Goal: Find specific page/section: Find specific page/section

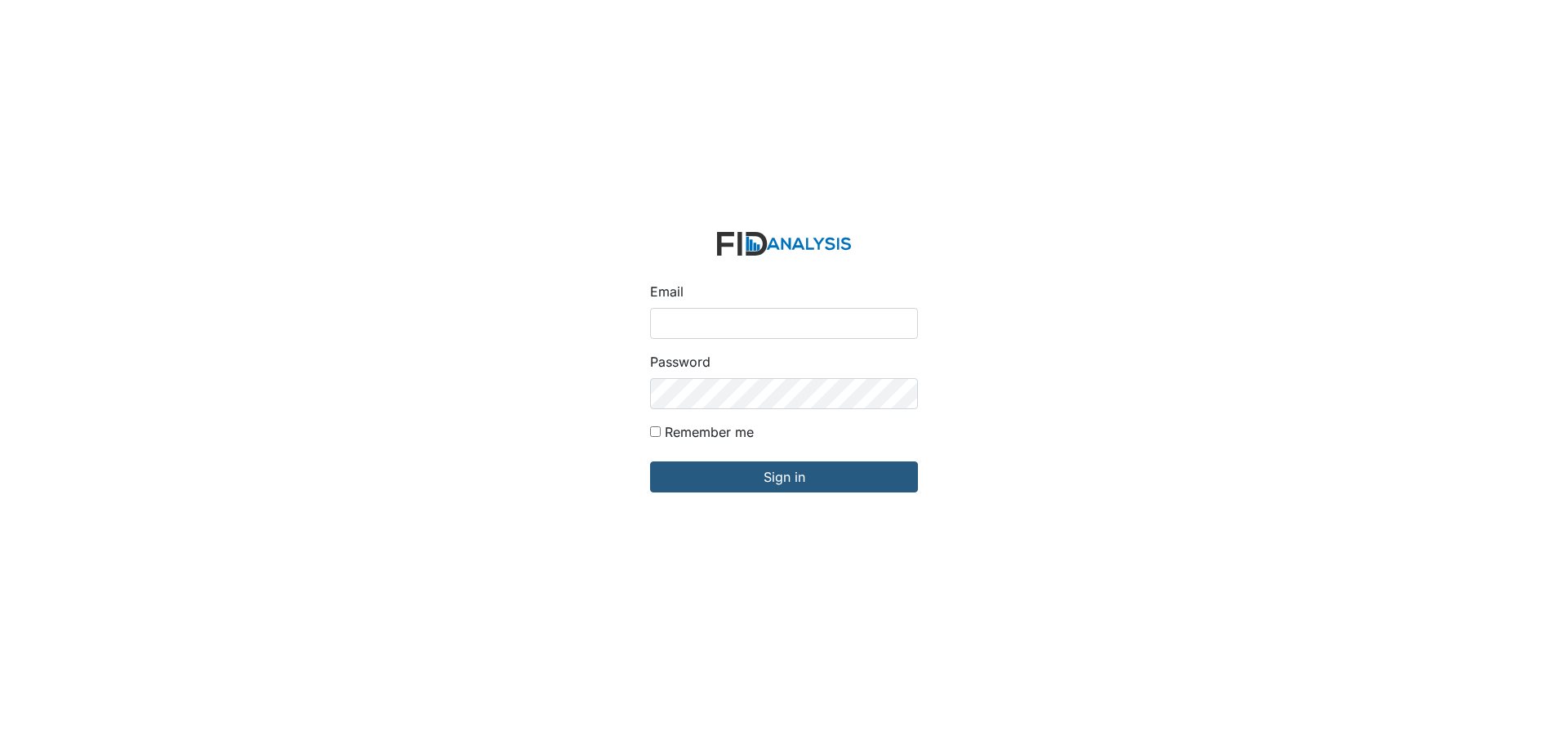
click at [801, 325] on input "Email" at bounding box center [784, 324] width 268 height 31
type input "[EMAIL_ADDRESS][DOMAIN_NAME]"
click at [818, 459] on form "Email tbowser@lifeincorporated.com Password Remember me Sign in" at bounding box center [784, 372] width 294 height 307
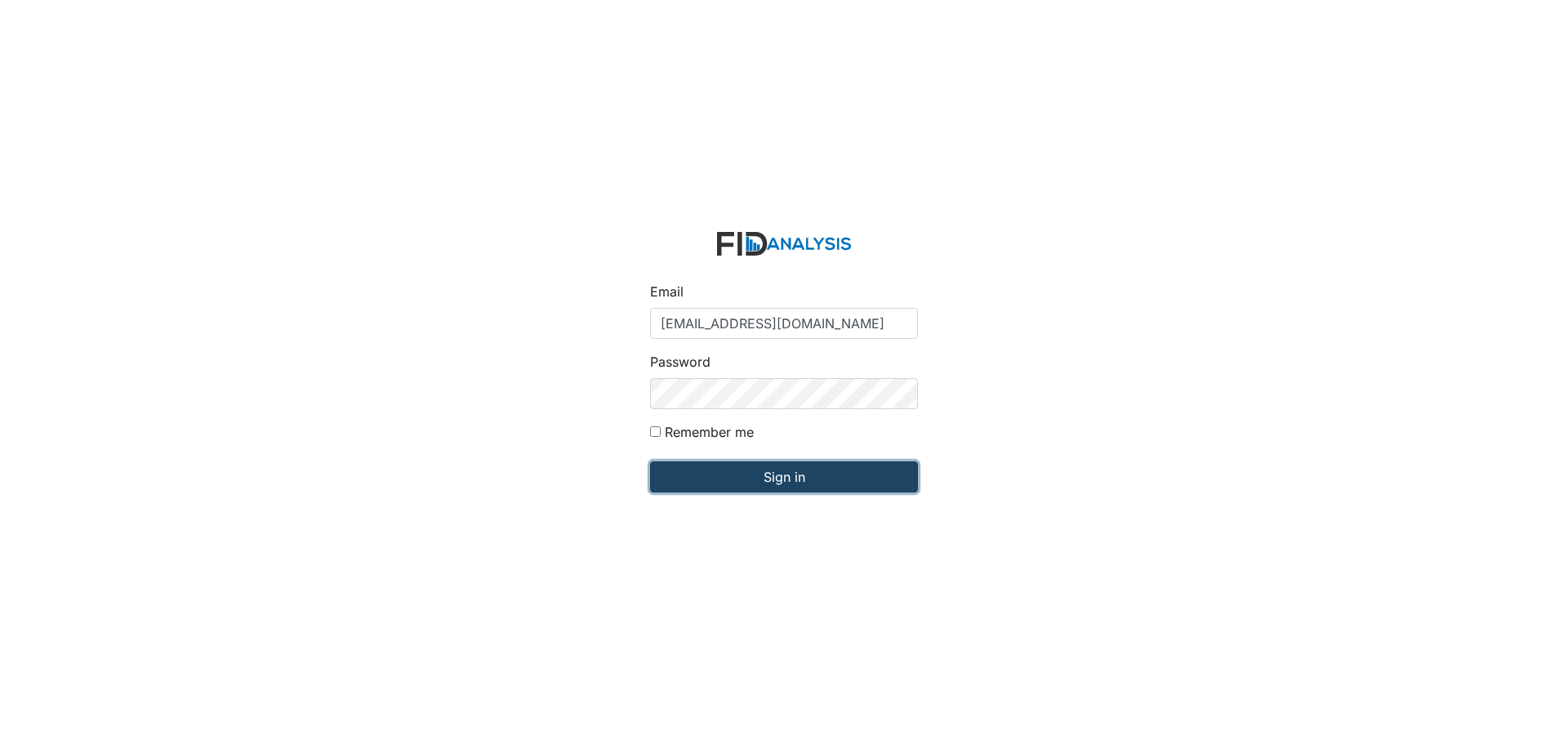
click at [814, 474] on input "Sign in" at bounding box center [784, 477] width 268 height 31
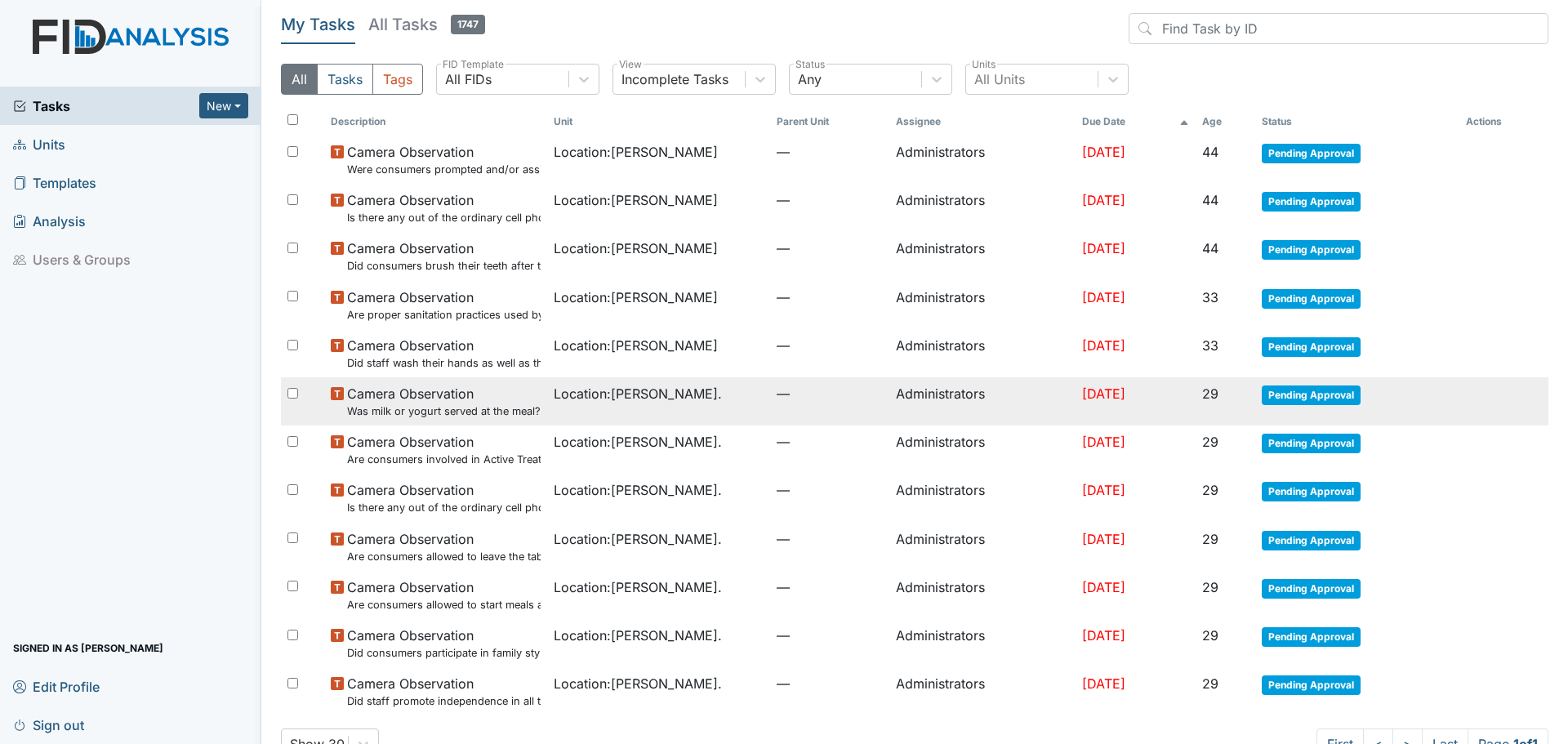
click at [1515, 388] on td at bounding box center [1500, 384] width 82 height 13
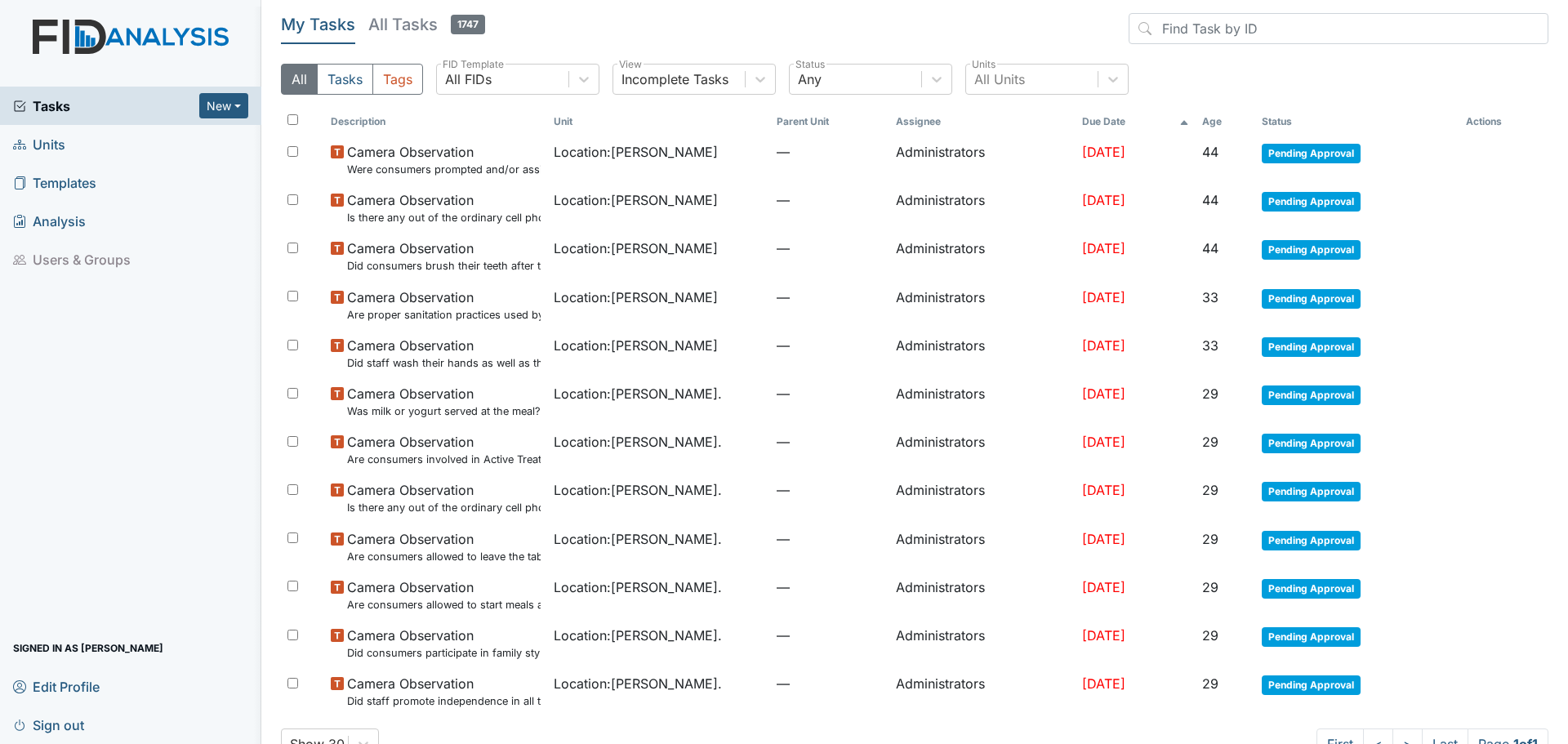
click at [49, 144] on span "Units" at bounding box center [39, 144] width 52 height 25
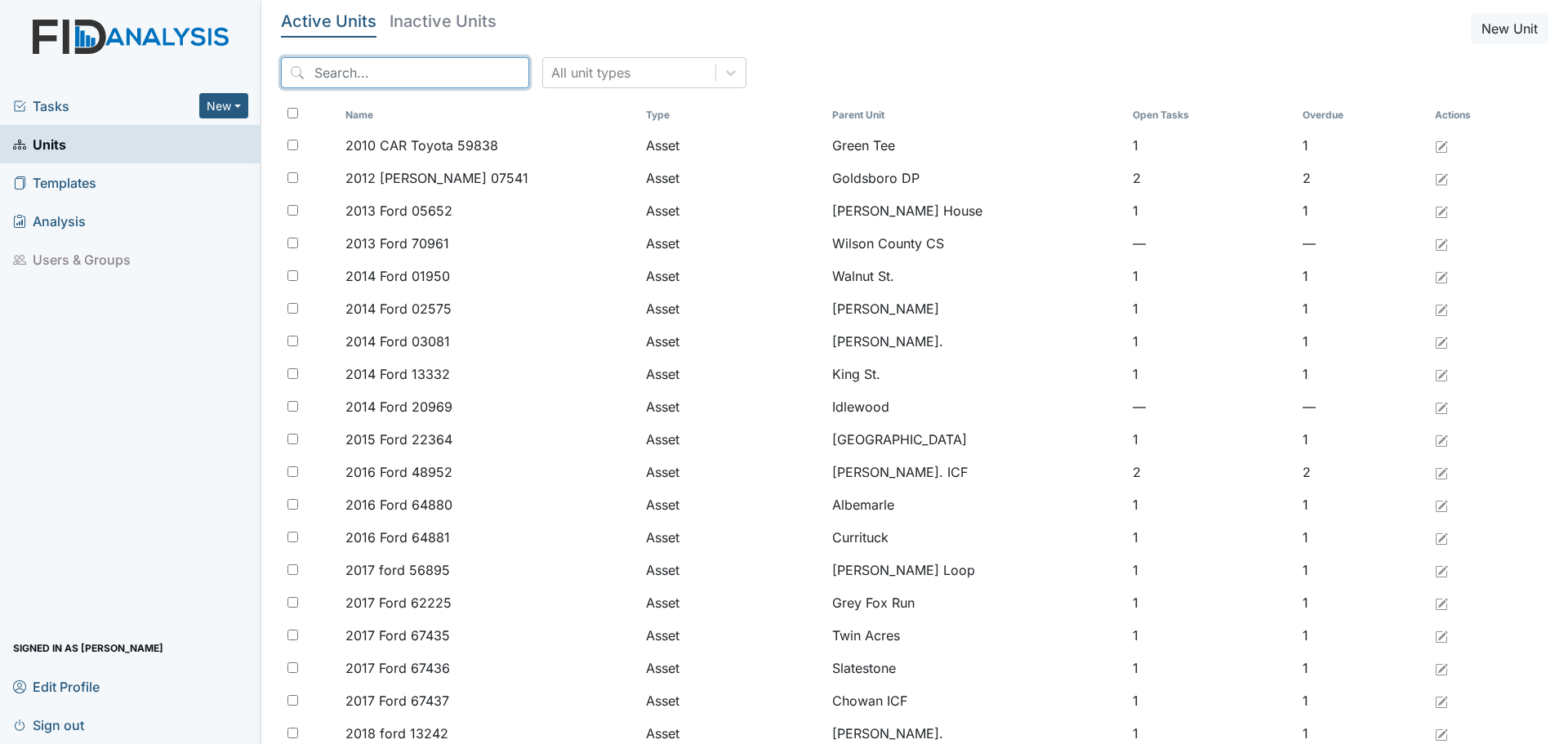
click at [426, 69] on input "search" at bounding box center [405, 73] width 249 height 31
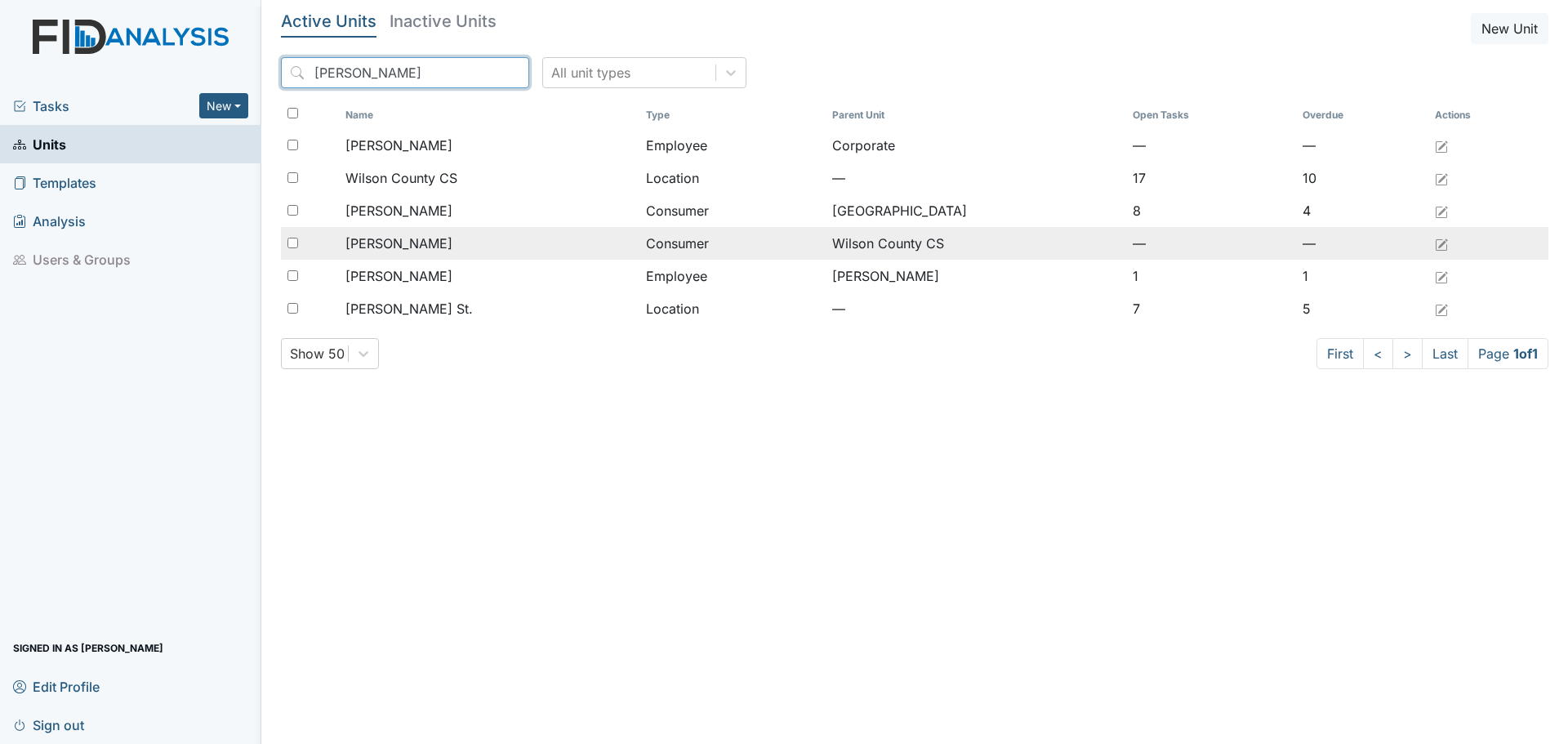
type input "wilson"
